Goal: Task Accomplishment & Management: Manage account settings

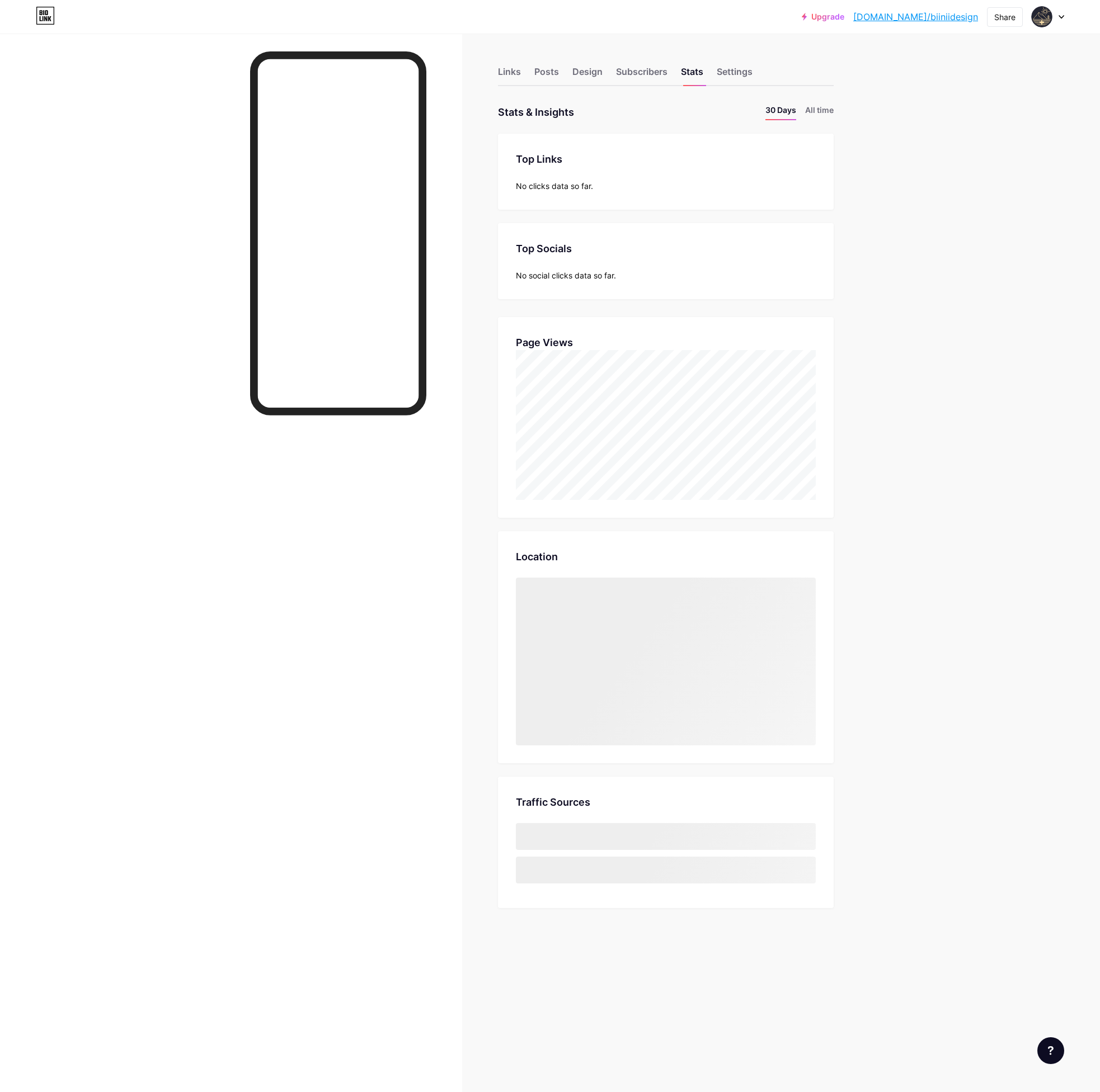
scroll to position [1092, 1100]
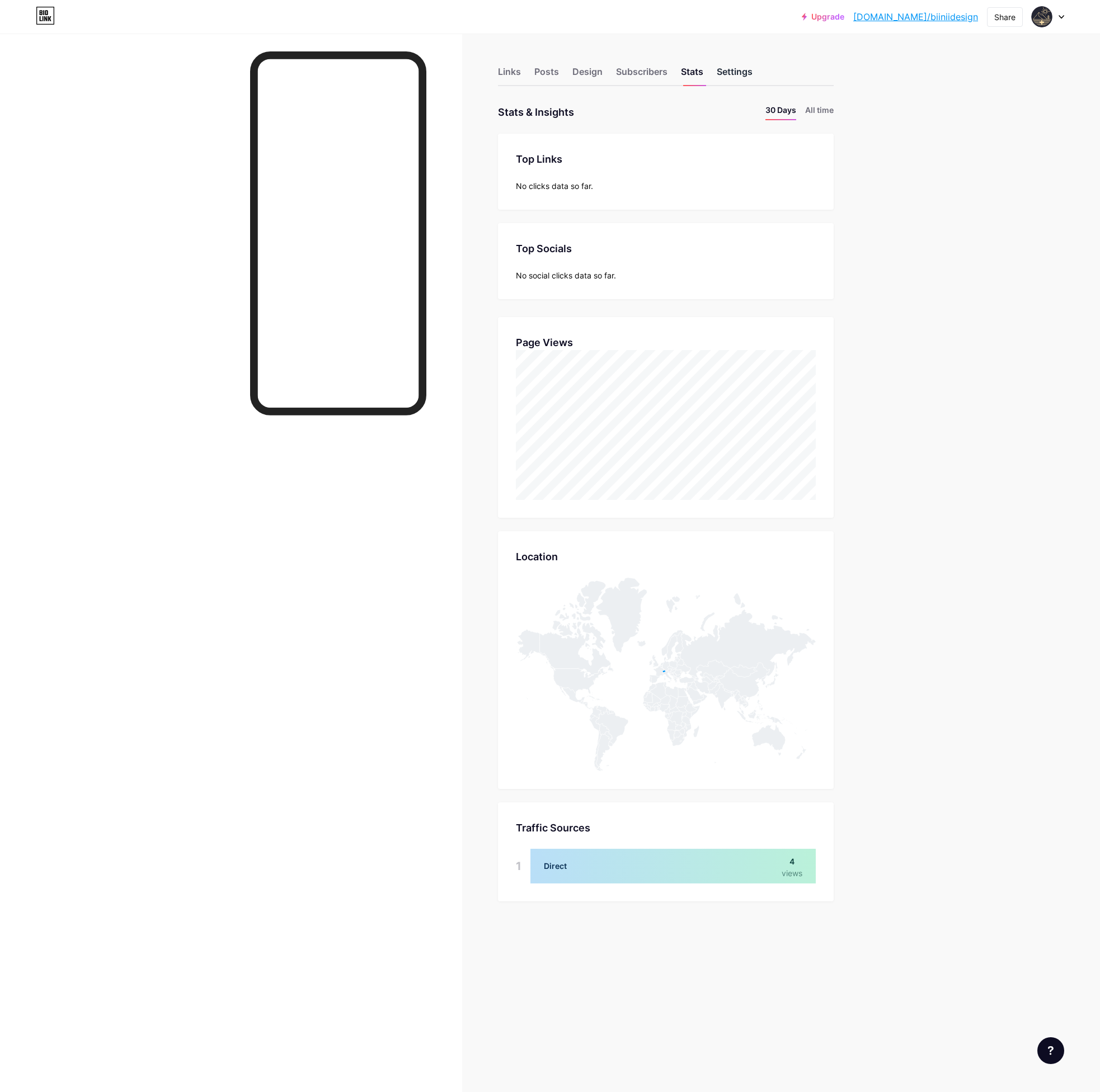
click at [747, 72] on div "Settings" at bounding box center [735, 75] width 36 height 20
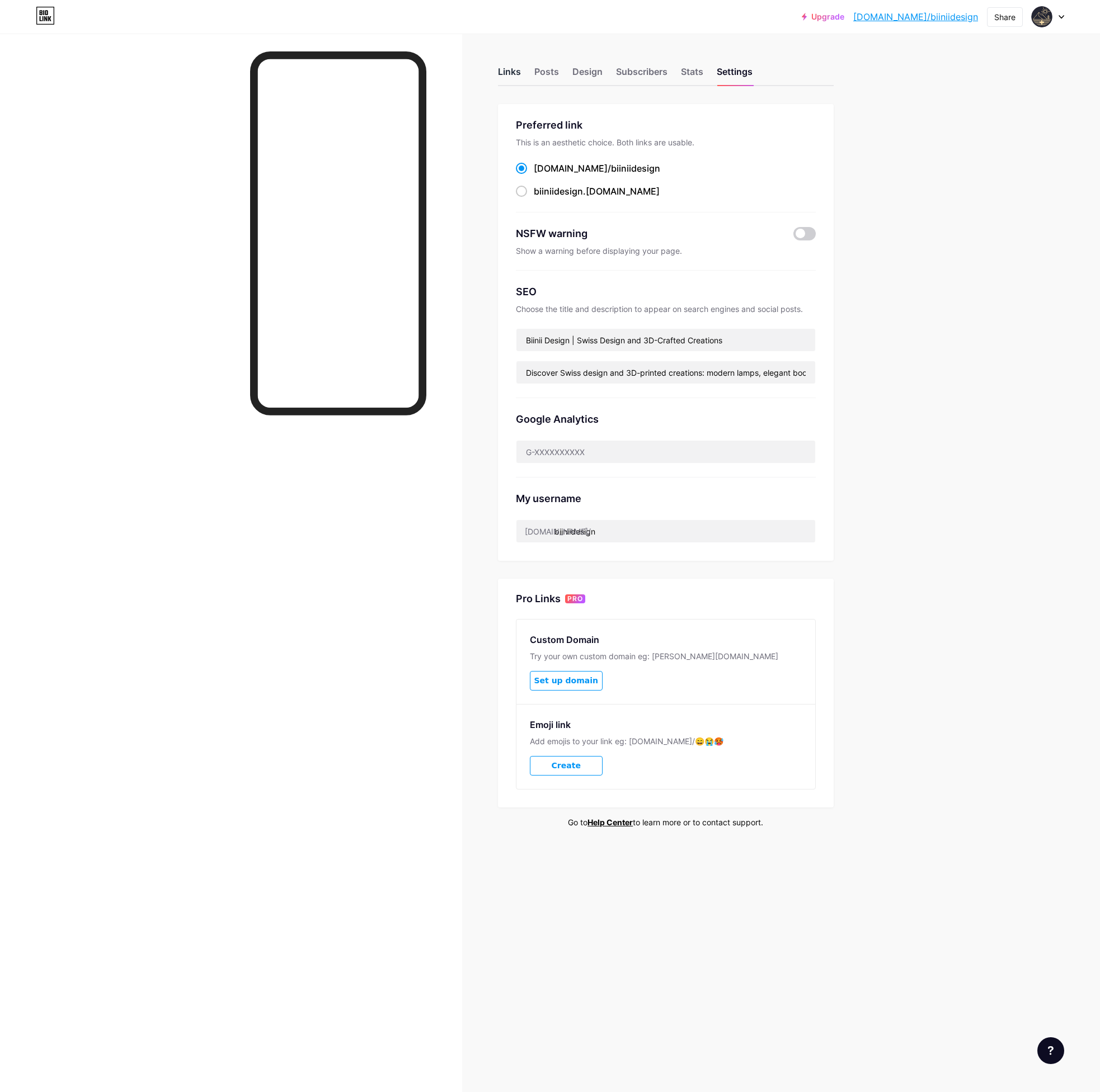
click at [506, 72] on div "Links" at bounding box center [509, 75] width 23 height 20
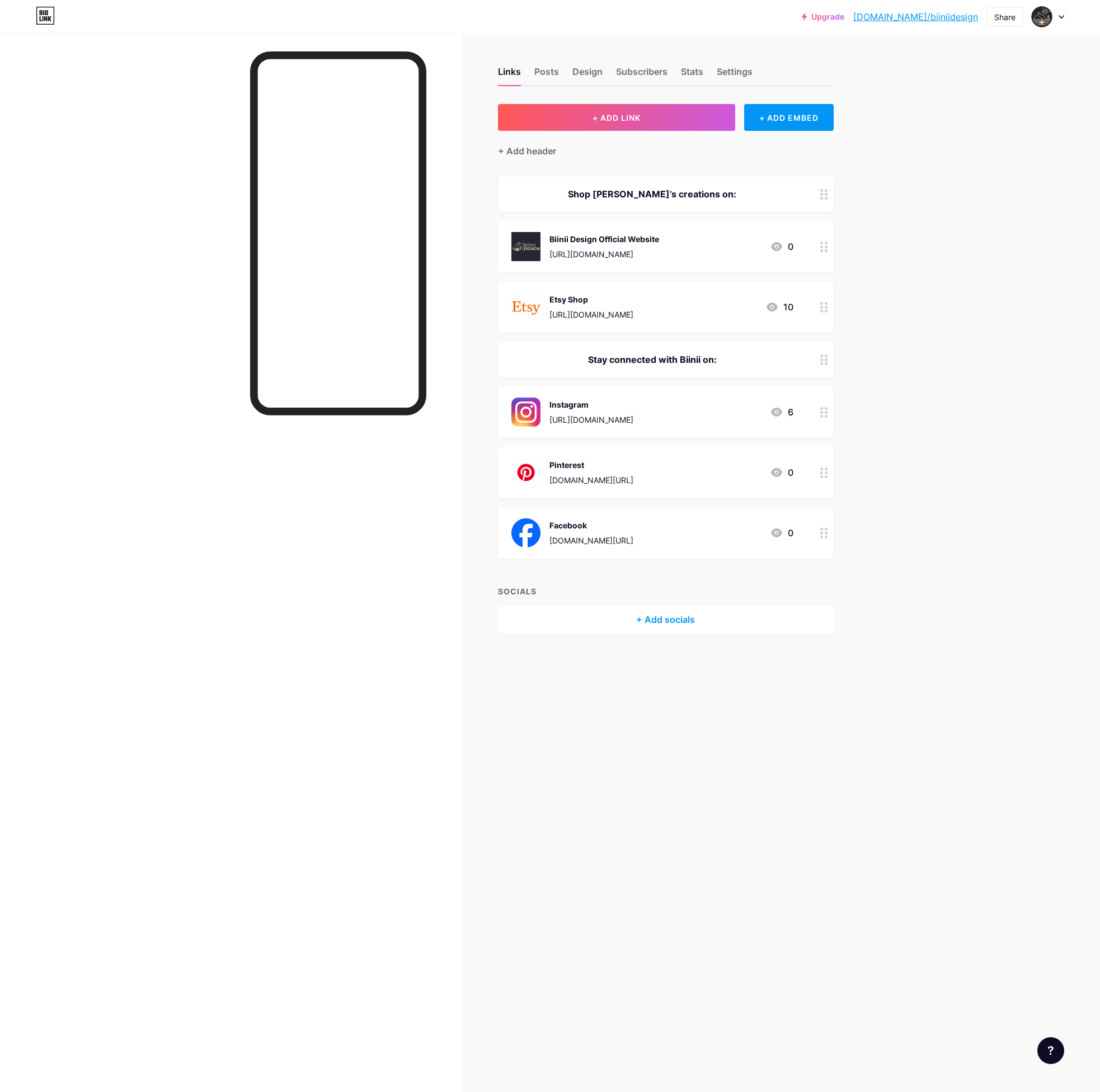
click at [713, 245] on div "Biinii Design Official Website [URL][DOMAIN_NAME] 0" at bounding box center [652, 246] width 282 height 29
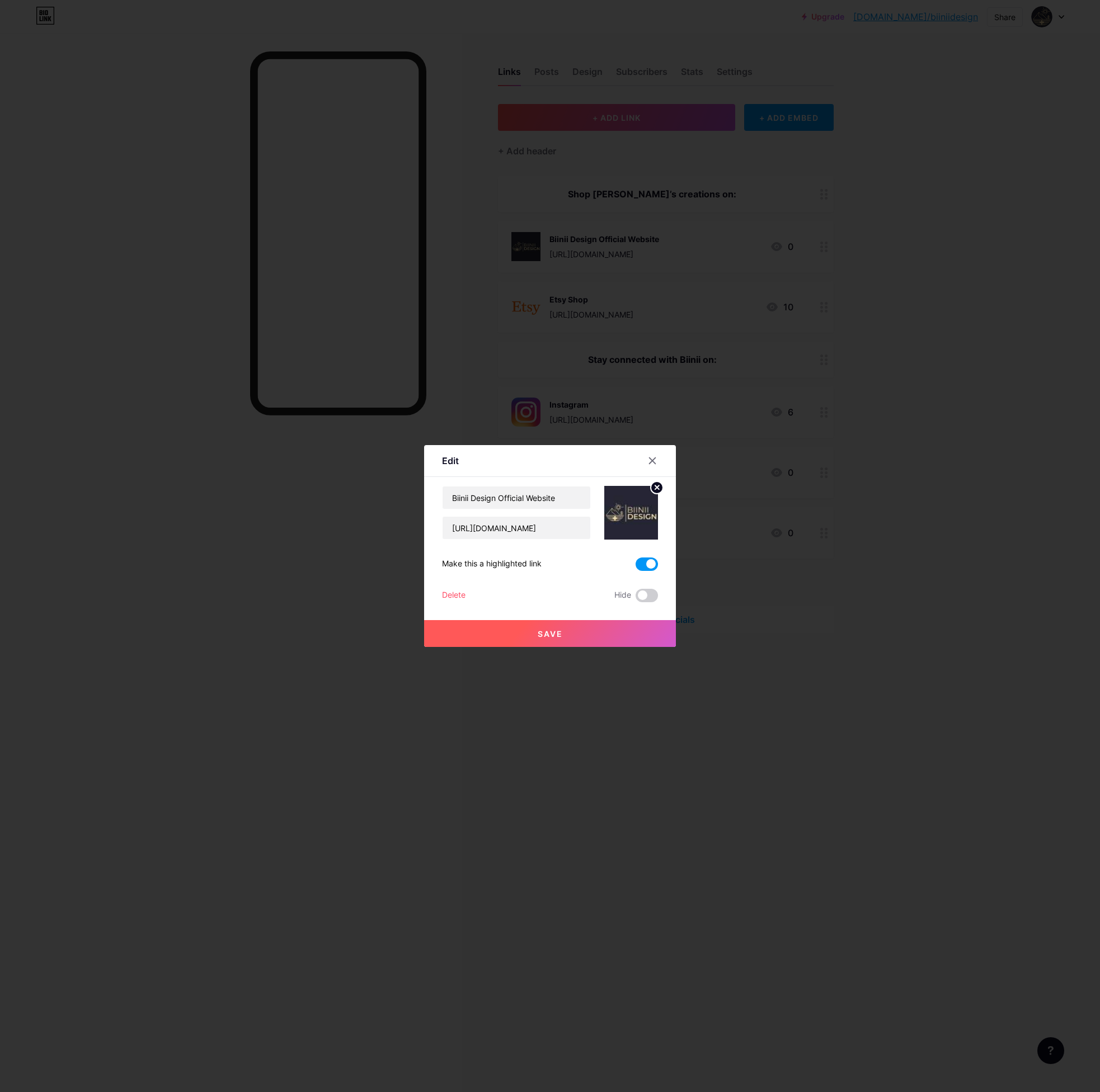
click at [652, 563] on span at bounding box center [647, 564] width 23 height 14
click at [636, 567] on input "checkbox" at bounding box center [636, 567] width 0 height 0
click at [655, 483] on circle at bounding box center [657, 487] width 12 height 12
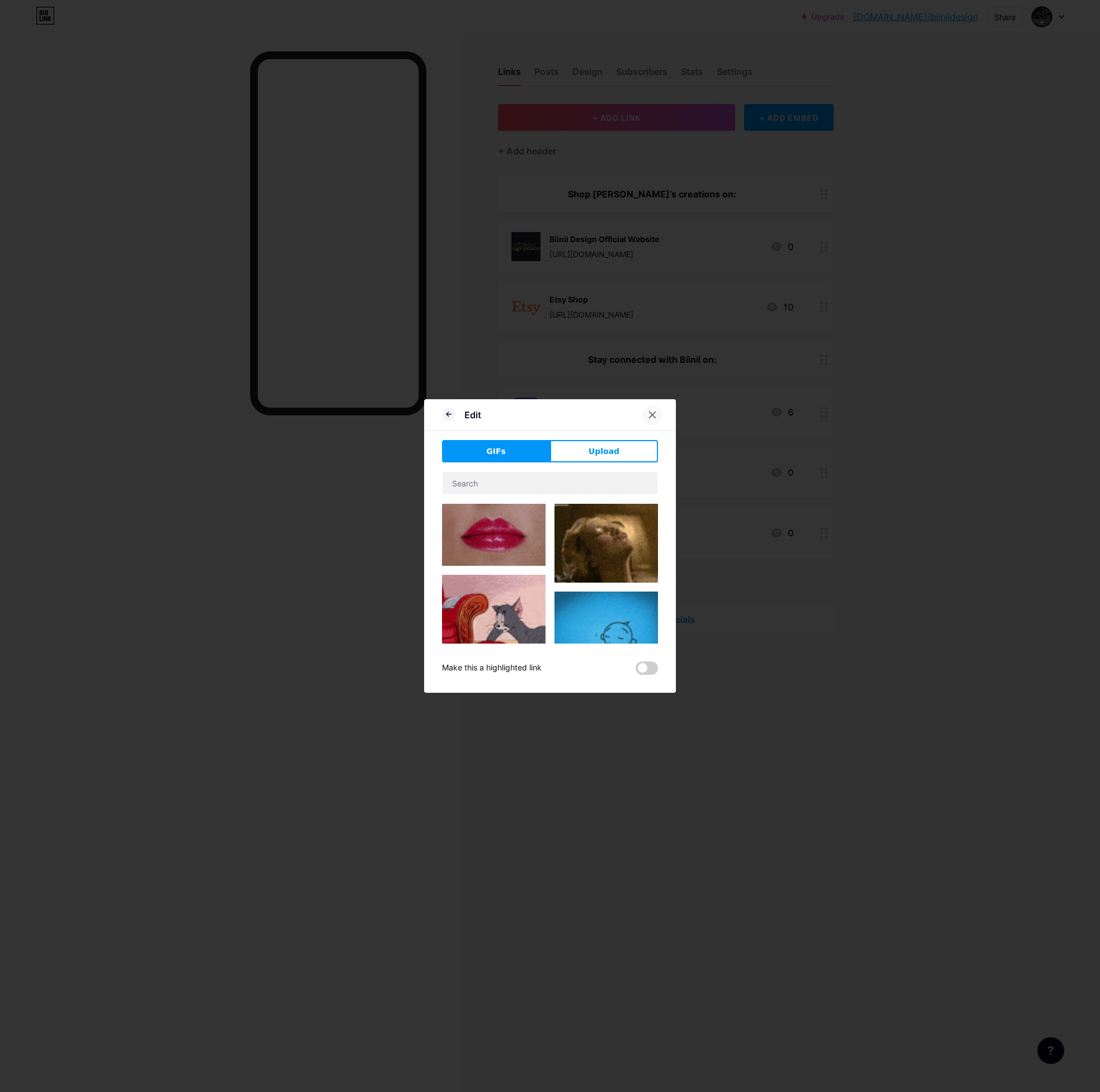
click at [653, 415] on icon at bounding box center [652, 415] width 9 height 9
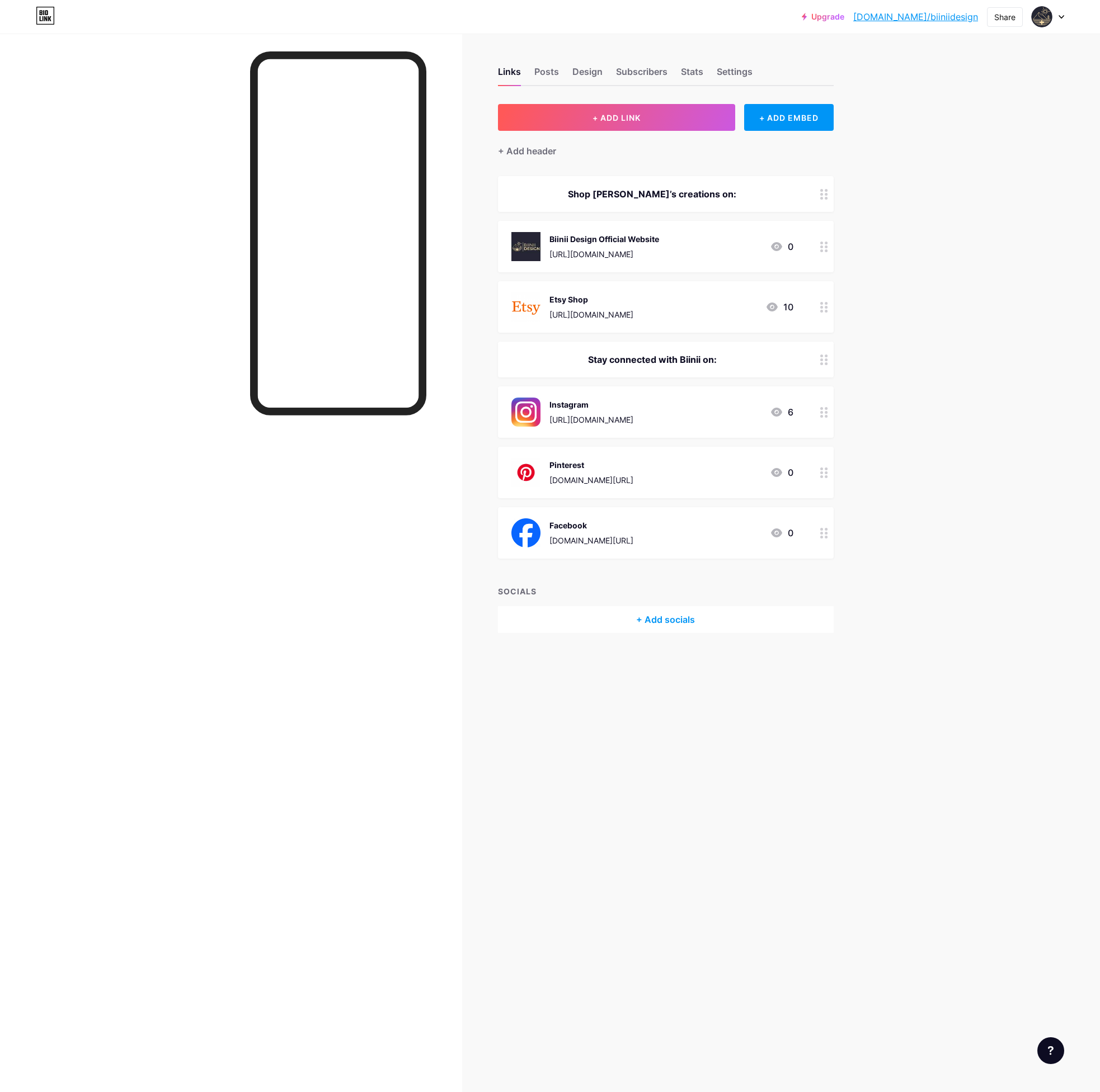
click at [972, 386] on div "Upgrade [DOMAIN_NAME]/biinii... [DOMAIN_NAME]/biiniidesign Share Switch account…" at bounding box center [550, 546] width 1100 height 1092
click at [830, 249] on div at bounding box center [823, 246] width 19 height 51
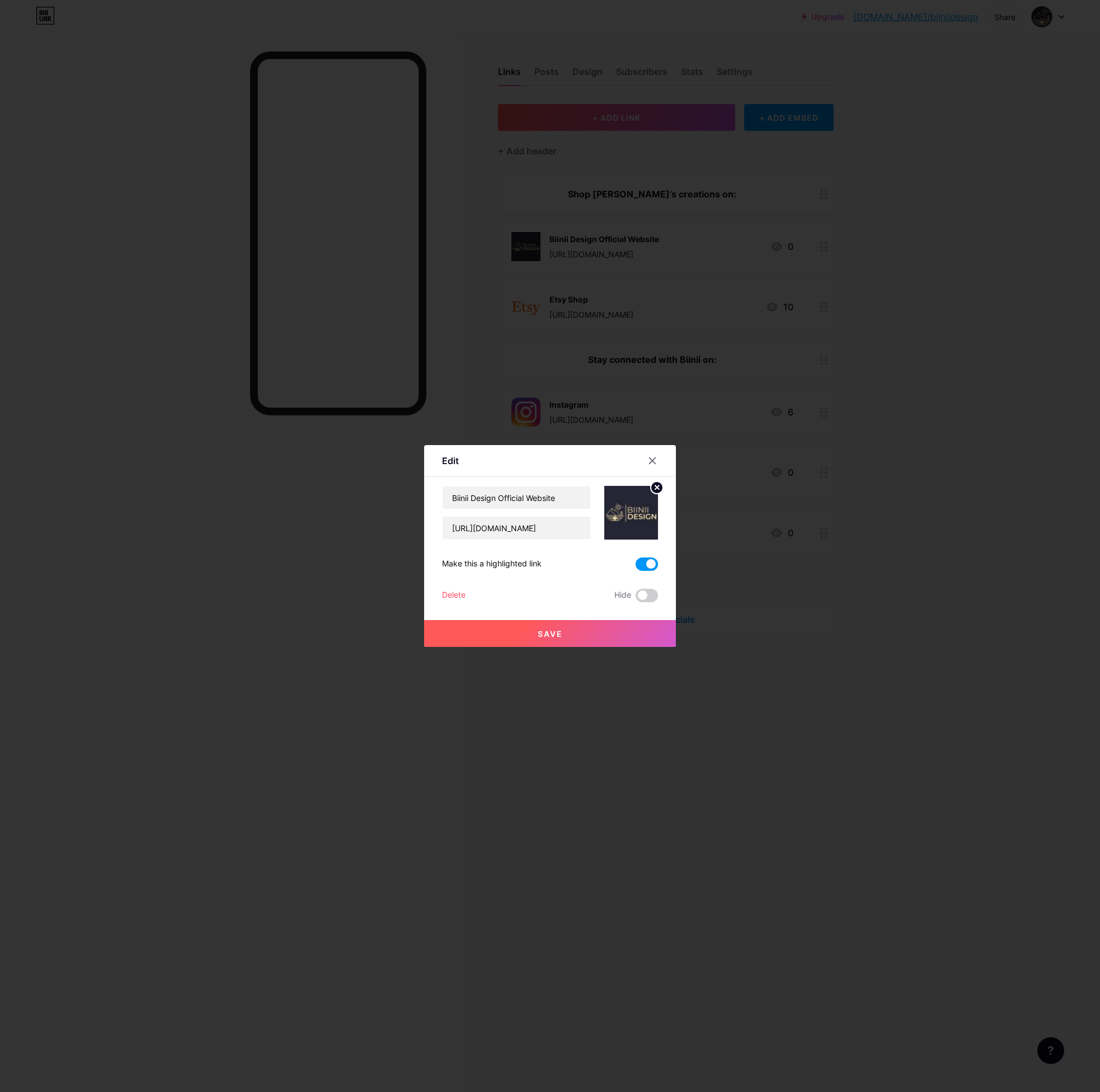
click at [643, 560] on span at bounding box center [647, 564] width 23 height 14
click at [636, 567] on input "checkbox" at bounding box center [636, 567] width 0 height 0
click at [558, 638] on span "Save" at bounding box center [550, 633] width 25 height 10
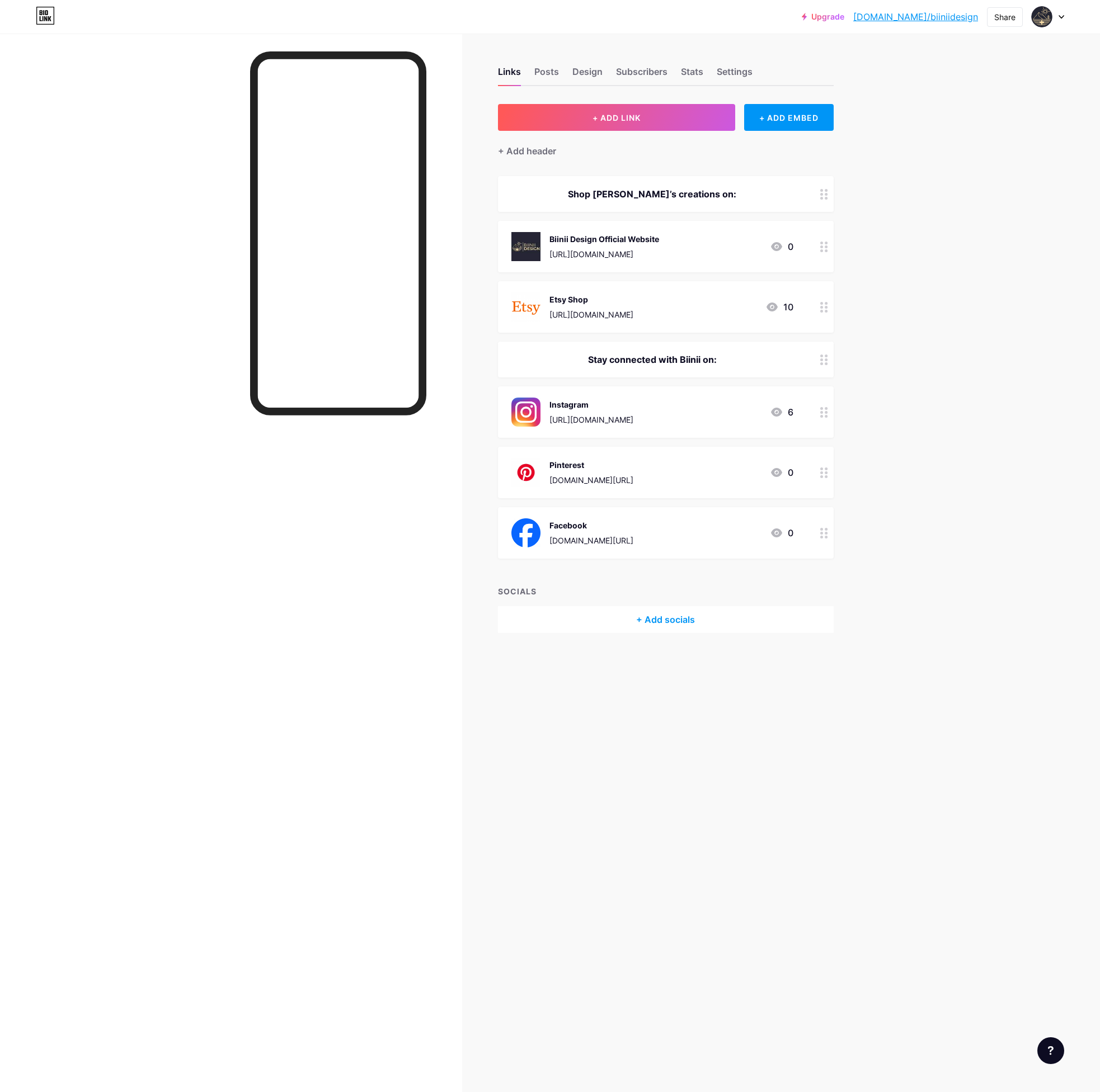
click at [824, 533] on icon at bounding box center [824, 533] width 8 height 11
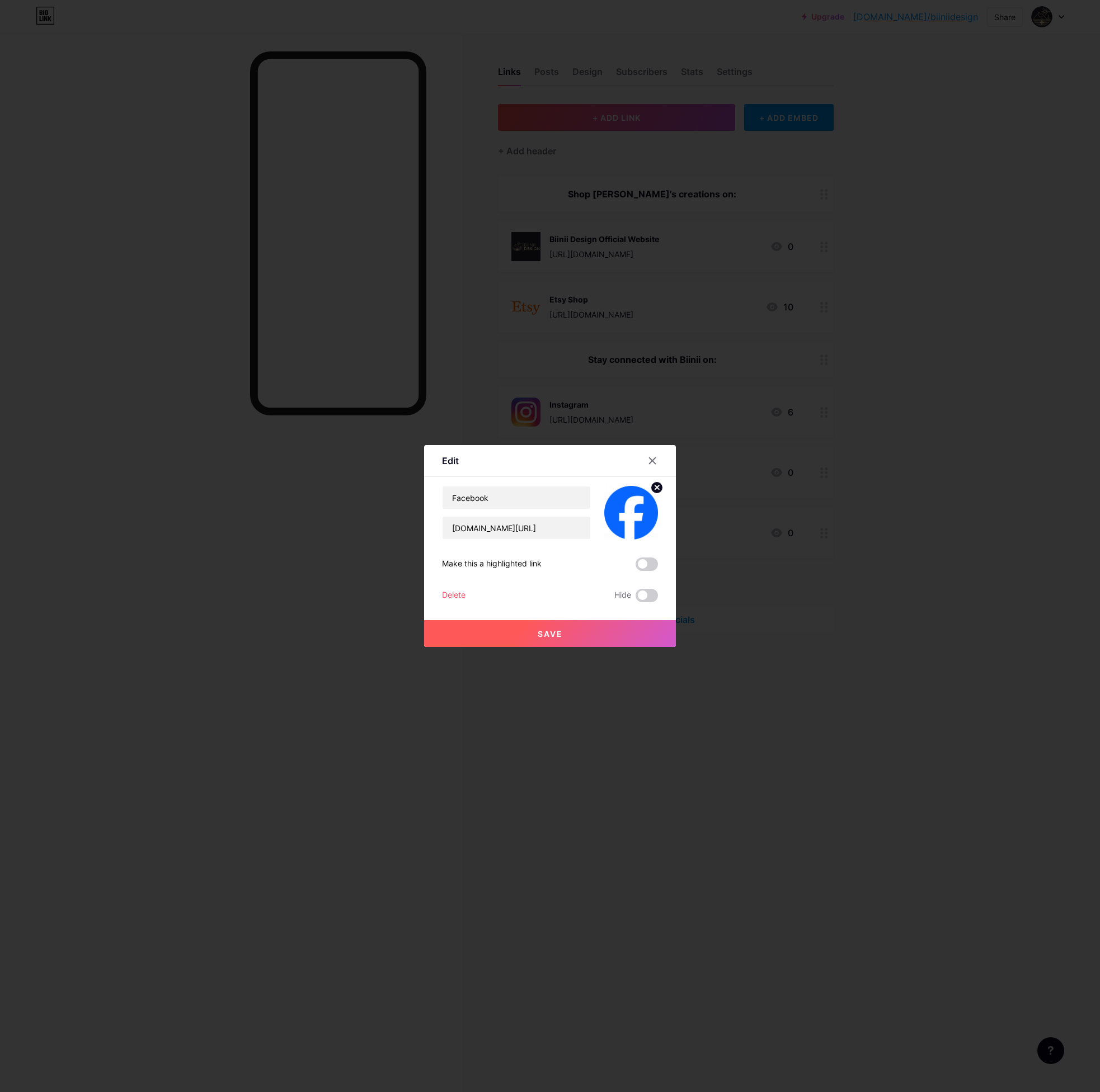
click at [451, 594] on div "Delete" at bounding box center [454, 596] width 23 height 14
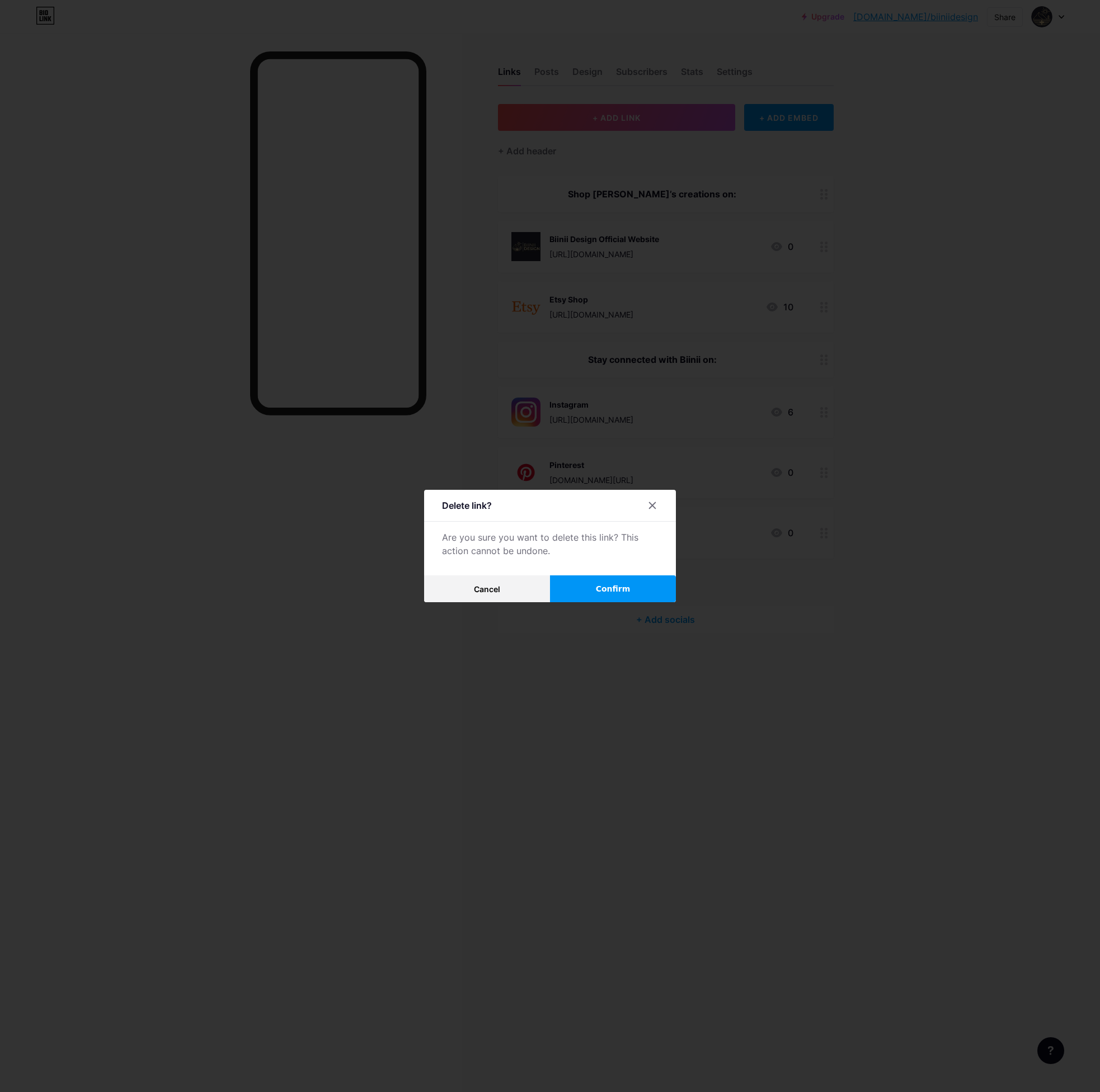
click at [610, 584] on span "Confirm" at bounding box center [613, 590] width 35 height 12
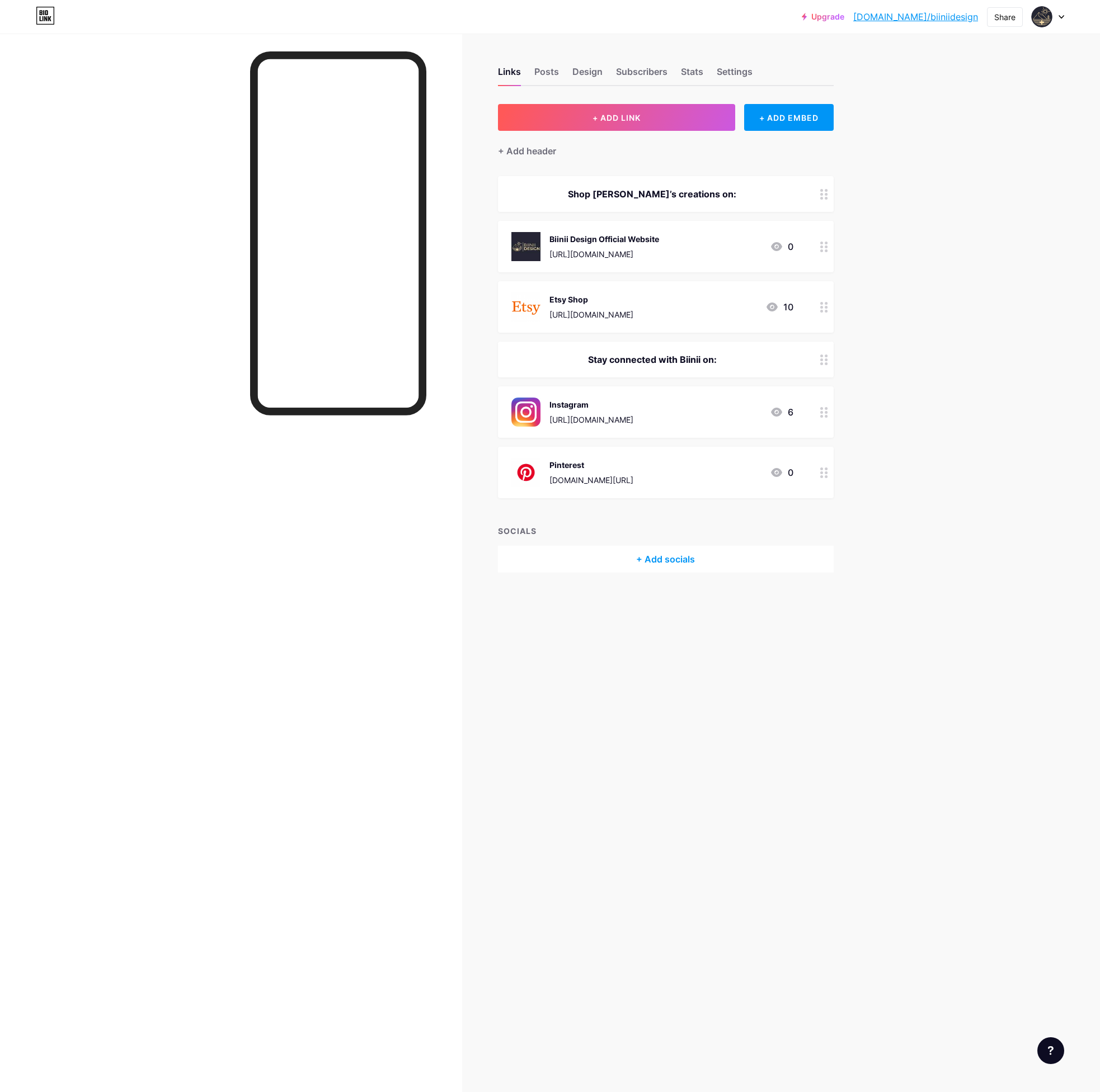
click at [1034, 197] on div "Upgrade [DOMAIN_NAME]/biinii... [DOMAIN_NAME]/biiniidesign Share Switch account…" at bounding box center [550, 546] width 1100 height 1092
click at [728, 73] on div "Settings" at bounding box center [735, 75] width 36 height 20
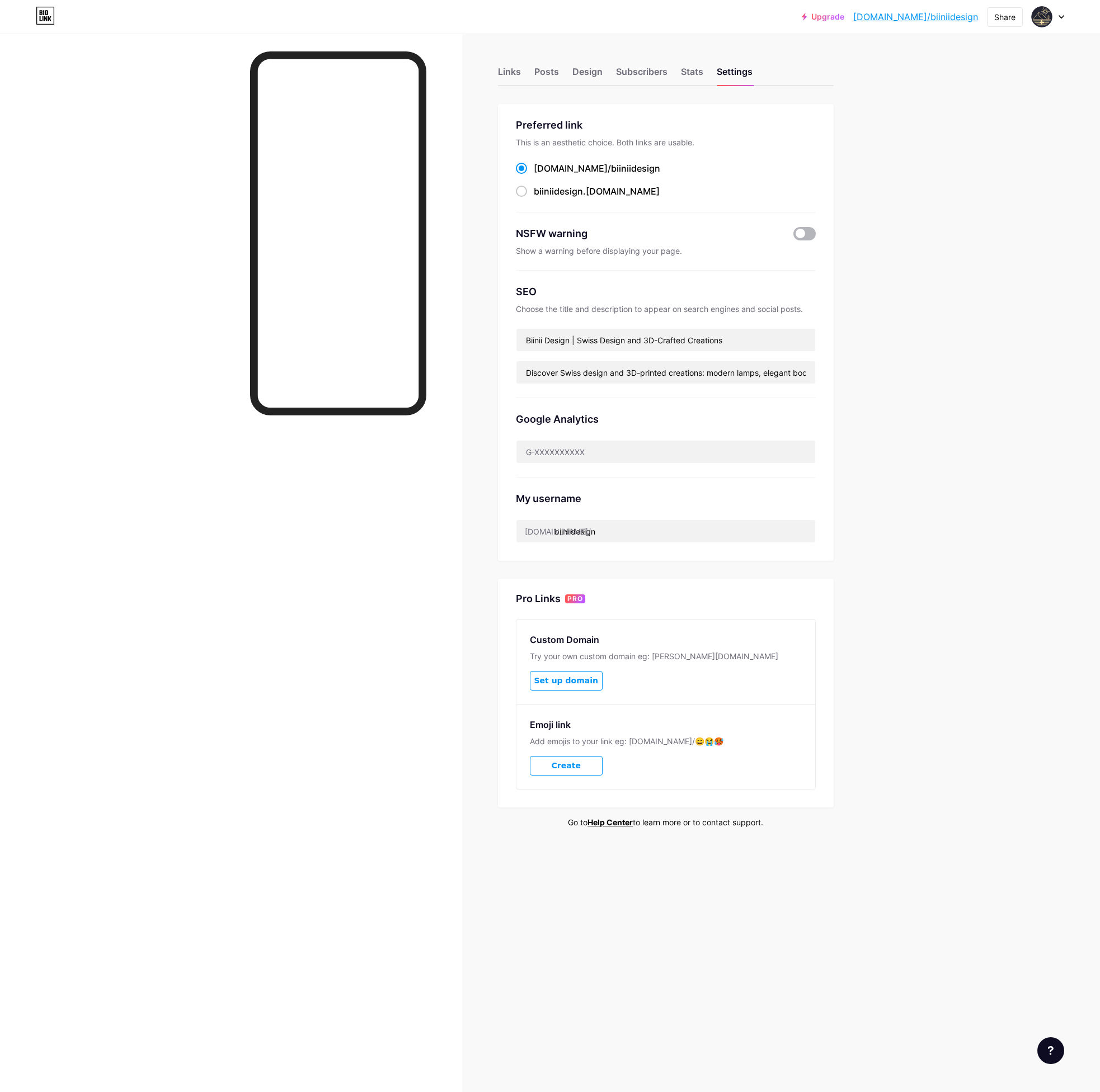
click at [805, 230] on span at bounding box center [805, 234] width 23 height 14
click at [793, 236] on input "checkbox" at bounding box center [793, 236] width 0 height 0
click at [805, 233] on span at bounding box center [805, 234] width 23 height 14
click at [793, 236] on input "checkbox" at bounding box center [793, 236] width 0 height 0
click at [938, 403] on div "Upgrade [DOMAIN_NAME]/biinii... [DOMAIN_NAME]/biiniidesign Share Switch account…" at bounding box center [550, 546] width 1100 height 1092
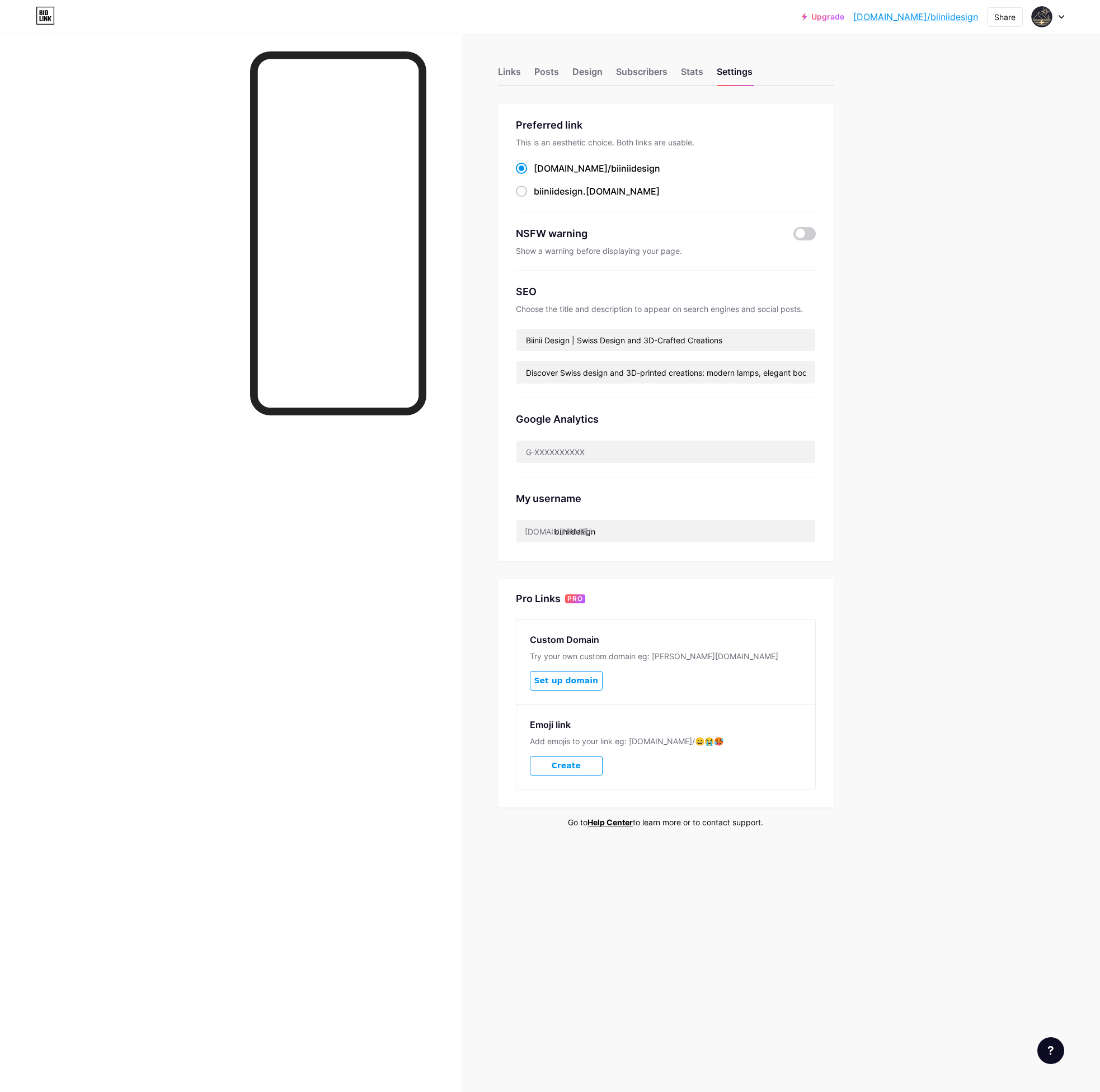
click at [1019, 566] on div "Upgrade [DOMAIN_NAME]/biinii... [DOMAIN_NAME]/biiniidesign Share Switch account…" at bounding box center [550, 546] width 1100 height 1092
